Goal: Check status: Check status

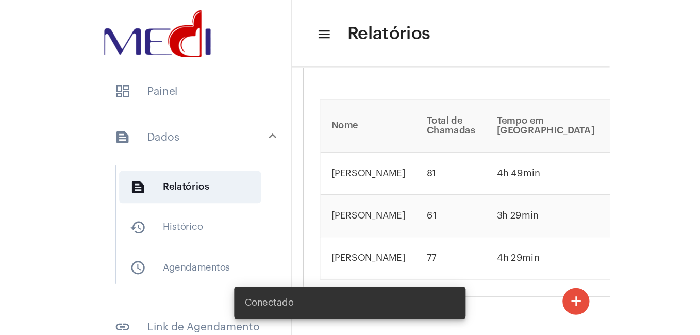
scroll to position [1562, 0]
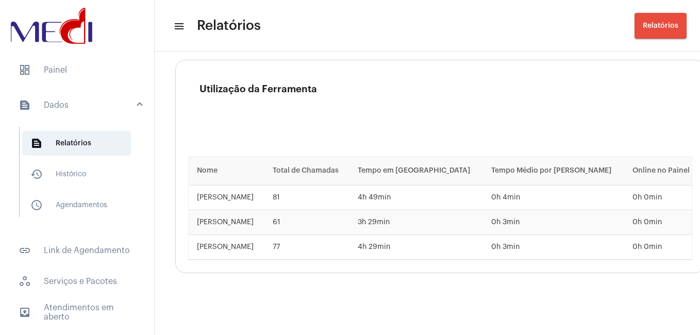
click at [63, 112] on mat-expansion-panel-header "text_snippet_outlined Dados" at bounding box center [80, 105] width 148 height 33
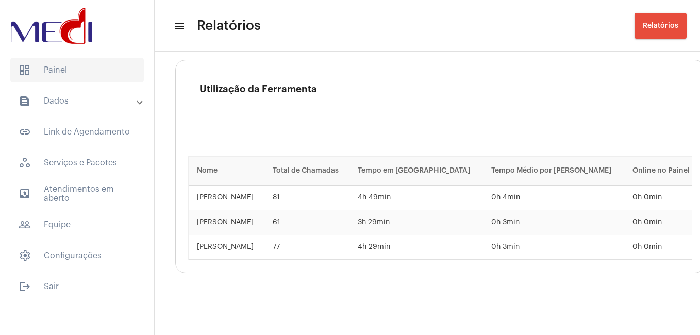
click at [84, 72] on span "dashboard Painel" at bounding box center [77, 70] width 134 height 25
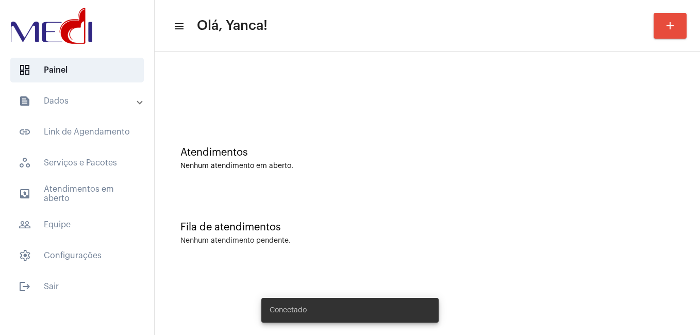
click at [90, 109] on mat-expansion-panel-header "text_snippet_outlined Dados" at bounding box center [80, 101] width 148 height 25
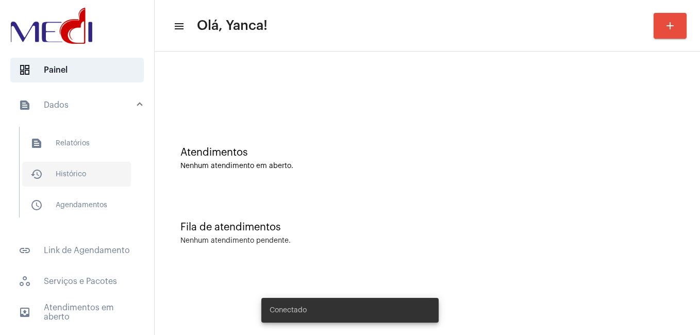
click at [73, 170] on span "history_outlined Histórico" at bounding box center [76, 174] width 109 height 25
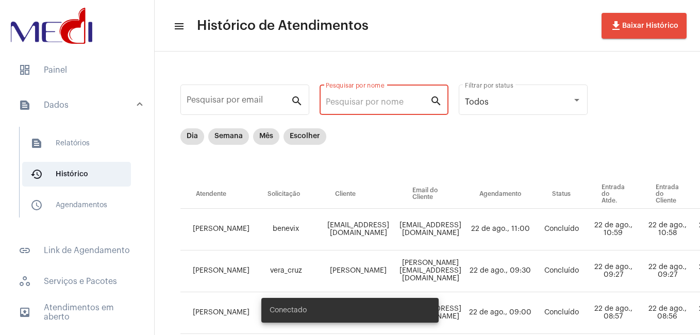
click at [348, 100] on input "Pesquisar por nome" at bounding box center [378, 101] width 104 height 9
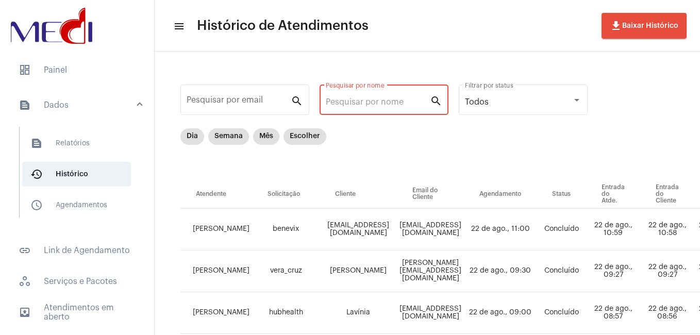
paste input "GIULIANA FATOBENE"
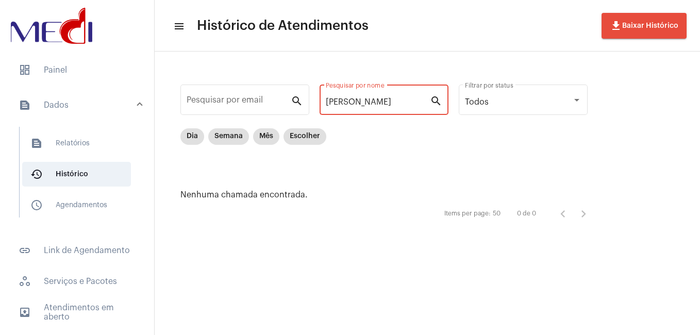
click at [360, 99] on input "GIULIANA FATOBENE" at bounding box center [378, 101] width 104 height 9
paste input "giulianafatobene@gmail.com"
click at [363, 101] on input "giulianafatobene@gmail.com" at bounding box center [378, 101] width 104 height 9
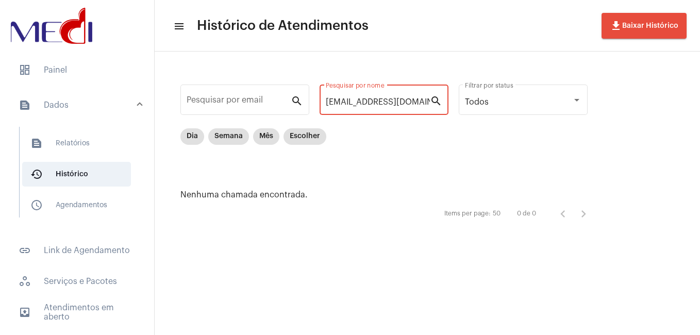
click at [363, 101] on input "giulianafatobene@gmail.com" at bounding box center [378, 101] width 104 height 9
paste input "fidelisevelin489@gmail.com"
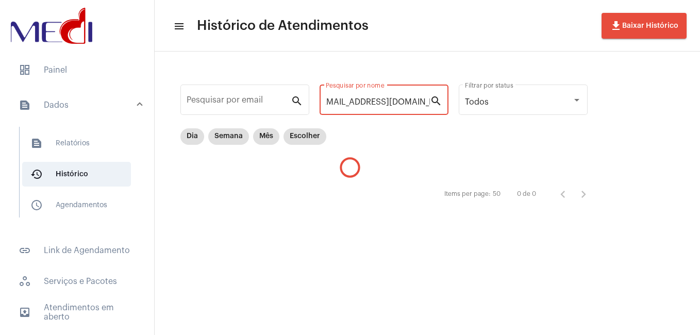
type input "fidelisevelin489@gmail.com"
click at [359, 102] on input "fidelisevelin489@gmail.com" at bounding box center [378, 101] width 104 height 9
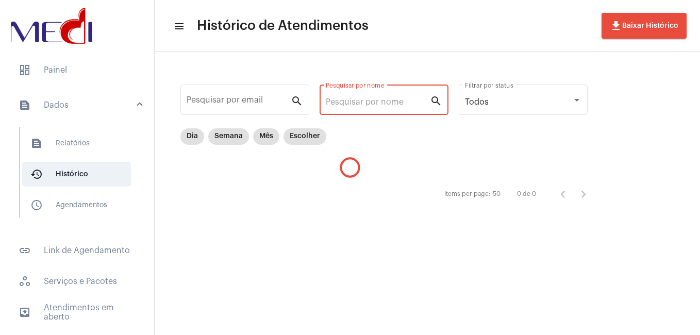
scroll to position [0, 0]
click at [204, 101] on input "Pesquisar por email" at bounding box center [239, 101] width 104 height 9
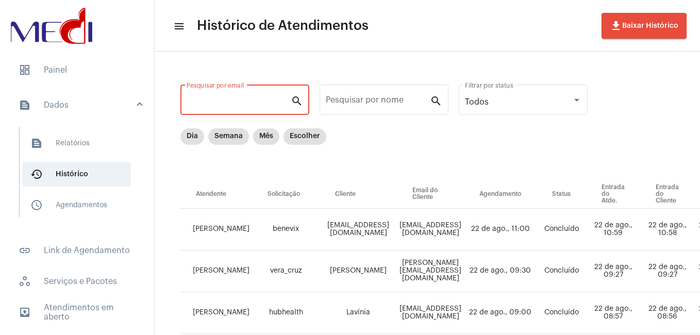
paste input "fidelisevelin489@gmail.com"
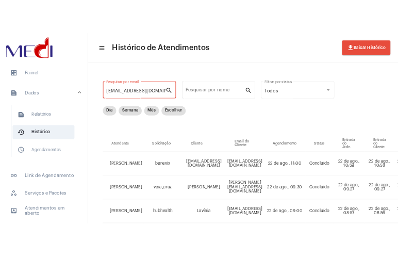
scroll to position [0, 5]
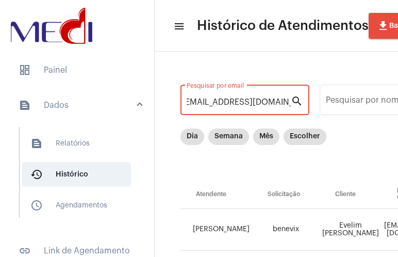
type input "fidelisevelin489@gmail.com"
